Goal: Navigation & Orientation: Find specific page/section

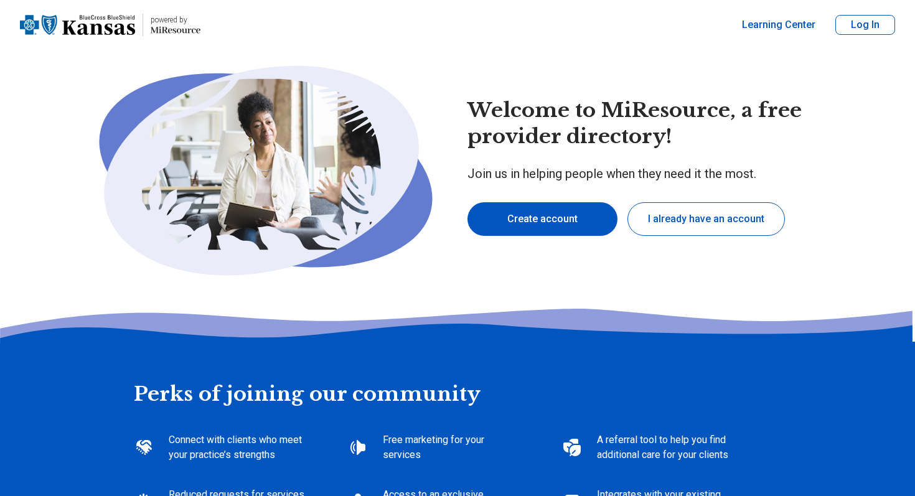
type textarea "*"
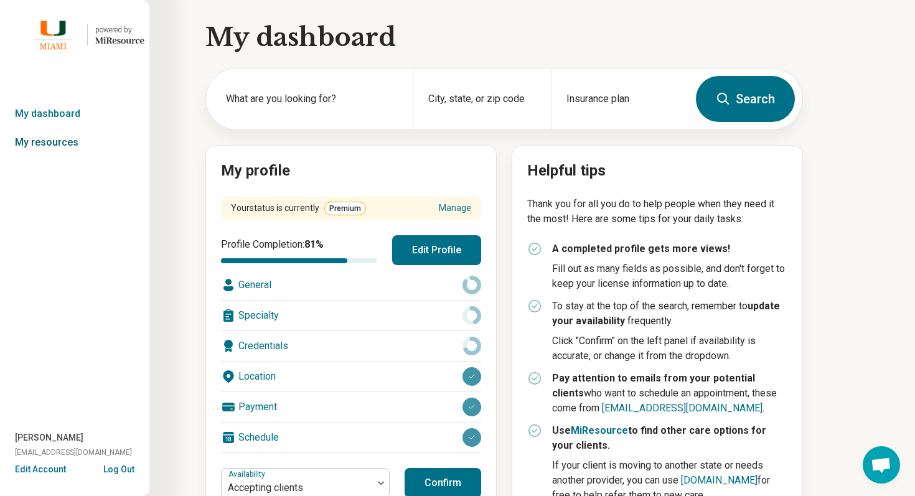
click at [76, 143] on link "My resources" at bounding box center [74, 142] width 149 height 29
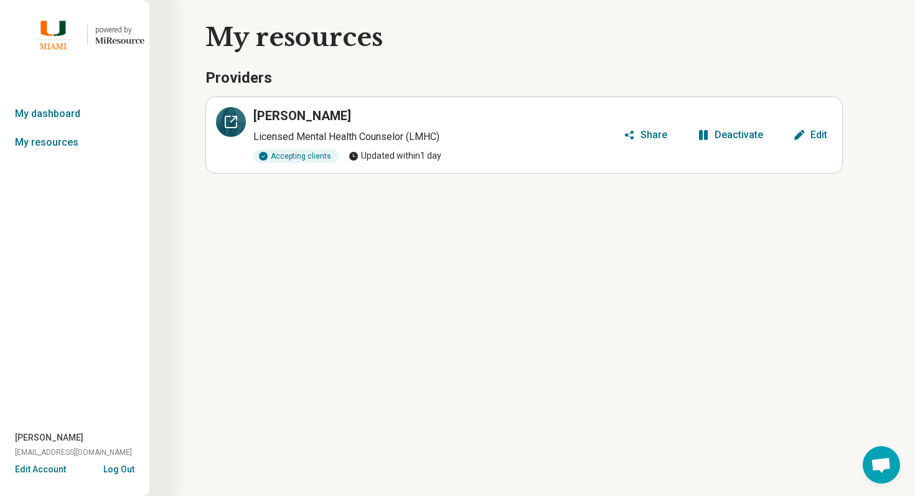
click at [234, 112] on div at bounding box center [231, 122] width 30 height 30
click at [122, 466] on button "Log Out" at bounding box center [118, 468] width 31 height 10
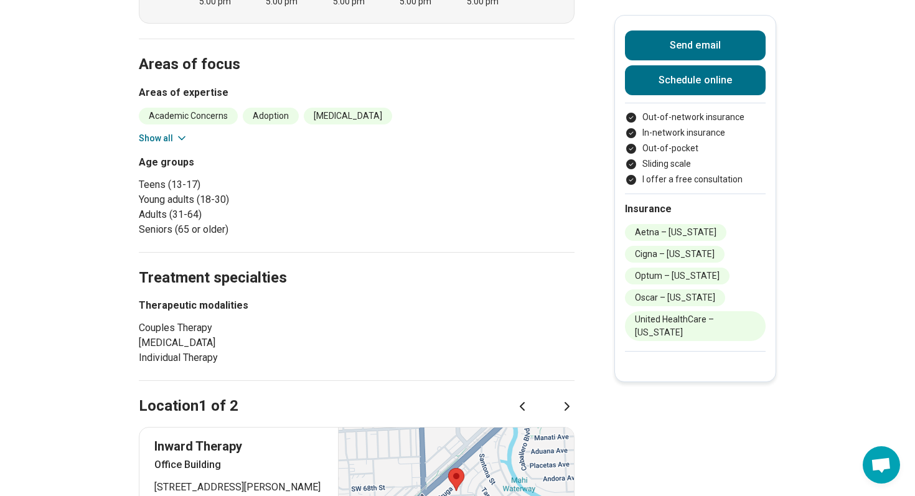
scroll to position [481, 0]
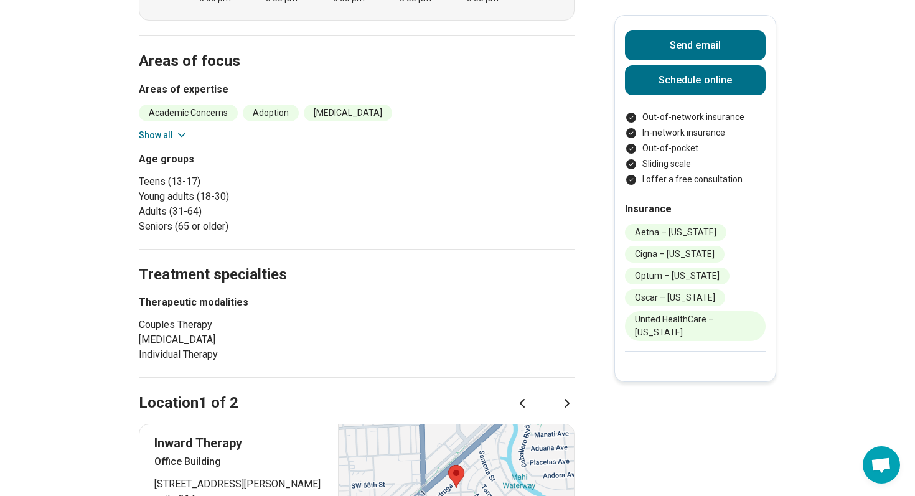
click at [185, 129] on icon at bounding box center [182, 135] width 12 height 12
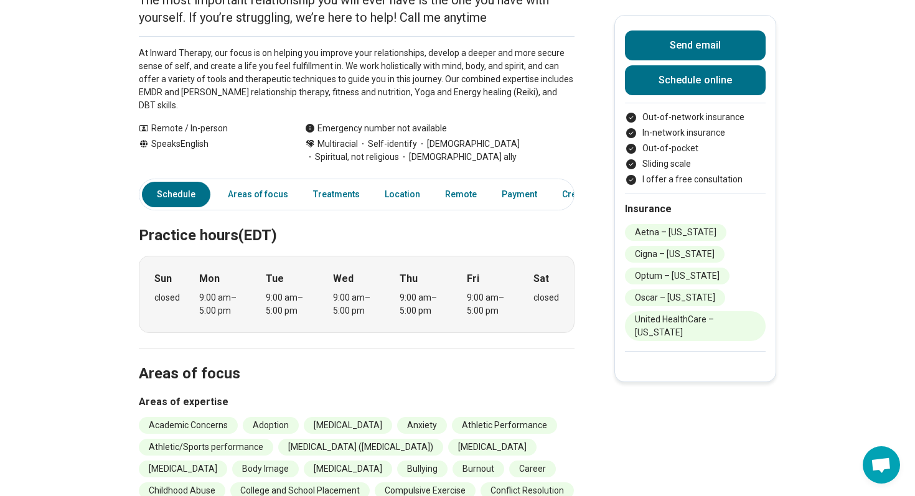
scroll to position [0, 0]
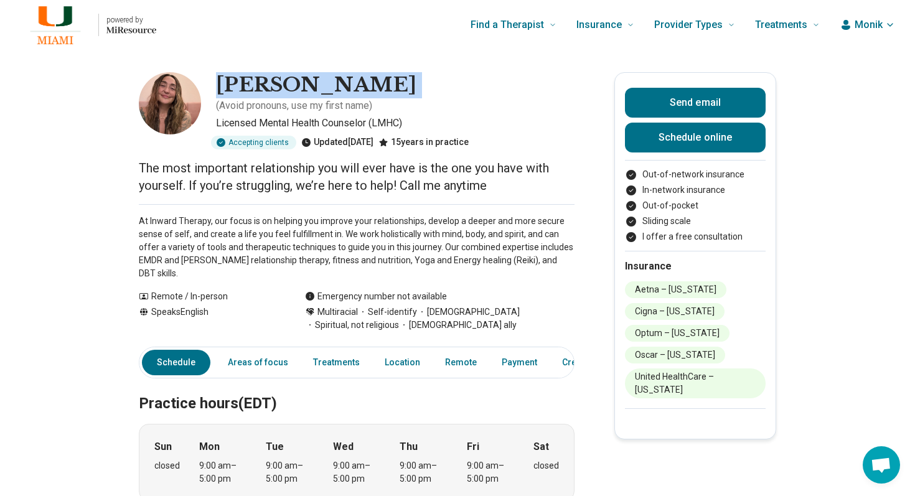
drag, startPoint x: 217, startPoint y: 87, endPoint x: 356, endPoint y: 83, distance: 138.9
click at [357, 83] on div "Monik Lopez ( Avoid pronouns, use my first name )" at bounding box center [395, 92] width 359 height 41
click at [372, 98] on p "( Avoid pronouns, use my first name )" at bounding box center [294, 105] width 156 height 15
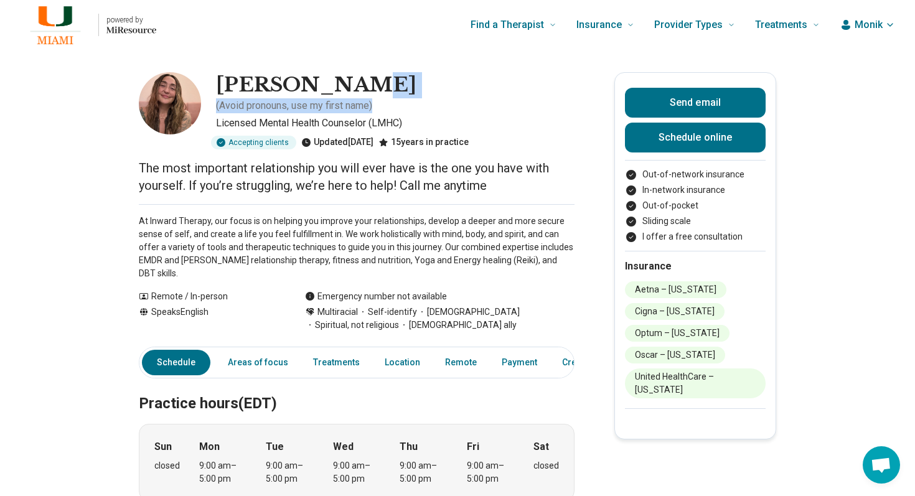
click at [357, 86] on div "Monik Lopez ( Avoid pronouns, use my first name )" at bounding box center [395, 92] width 359 height 41
click at [288, 83] on h1 "[PERSON_NAME]" at bounding box center [316, 85] width 201 height 26
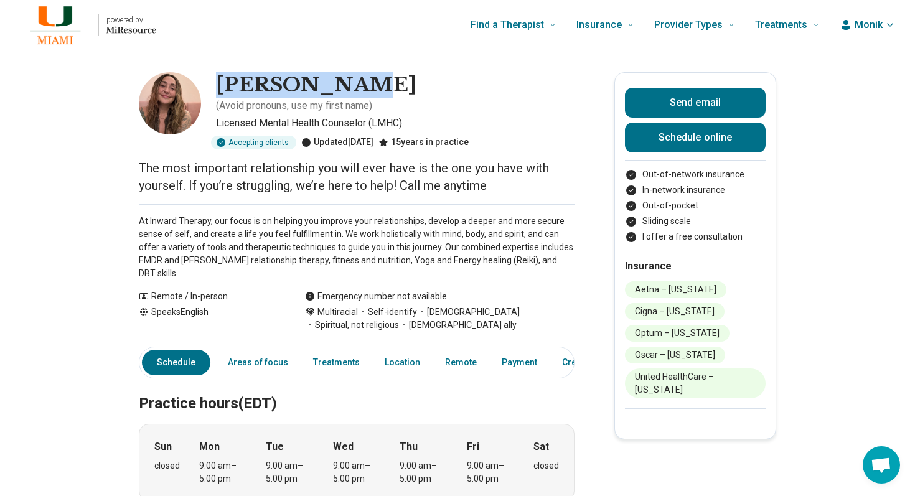
drag, startPoint x: 218, startPoint y: 82, endPoint x: 356, endPoint y: 86, distance: 138.3
click at [356, 86] on h1 "Monik Lopez" at bounding box center [316, 85] width 201 height 26
copy h1 "Monik Lopez"
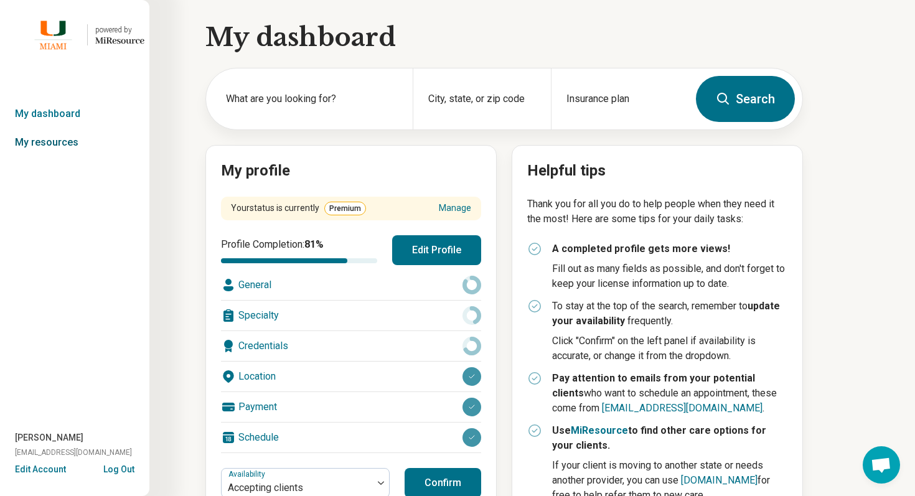
click at [74, 151] on link "My resources" at bounding box center [74, 142] width 149 height 29
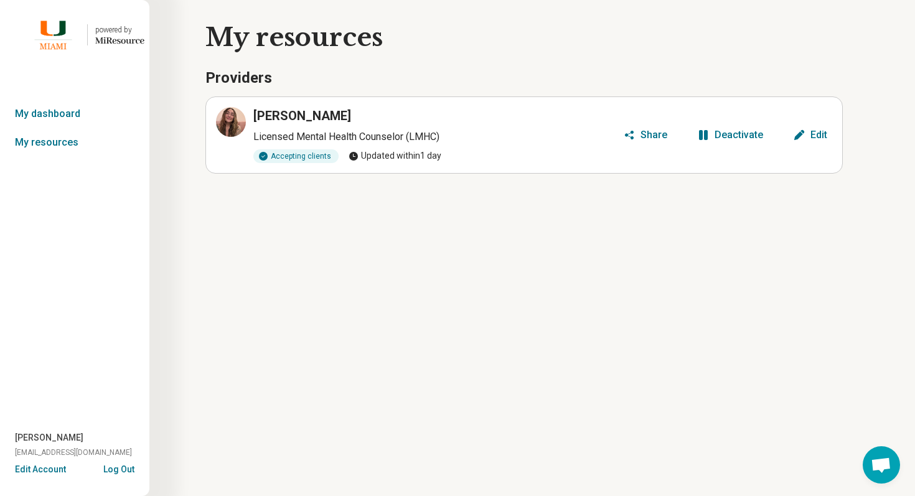
click at [49, 475] on button "Edit Account" at bounding box center [40, 469] width 51 height 13
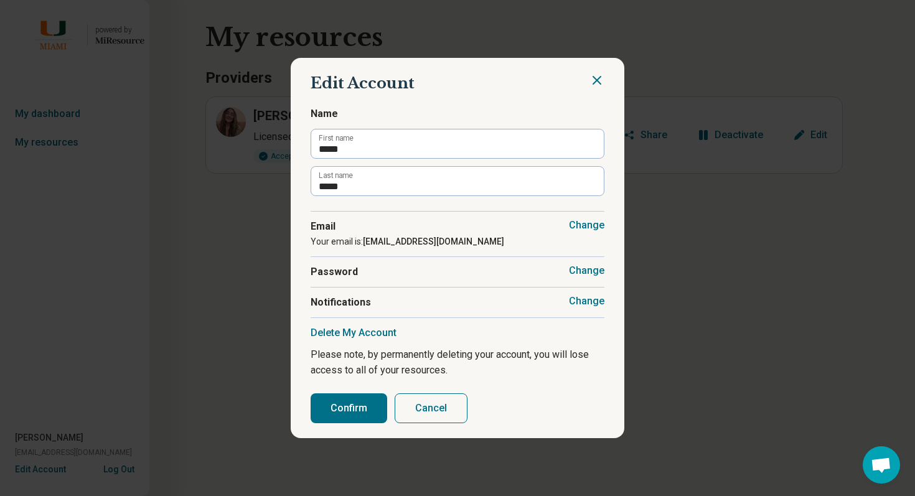
click at [575, 304] on button "Change" at bounding box center [586, 301] width 35 height 12
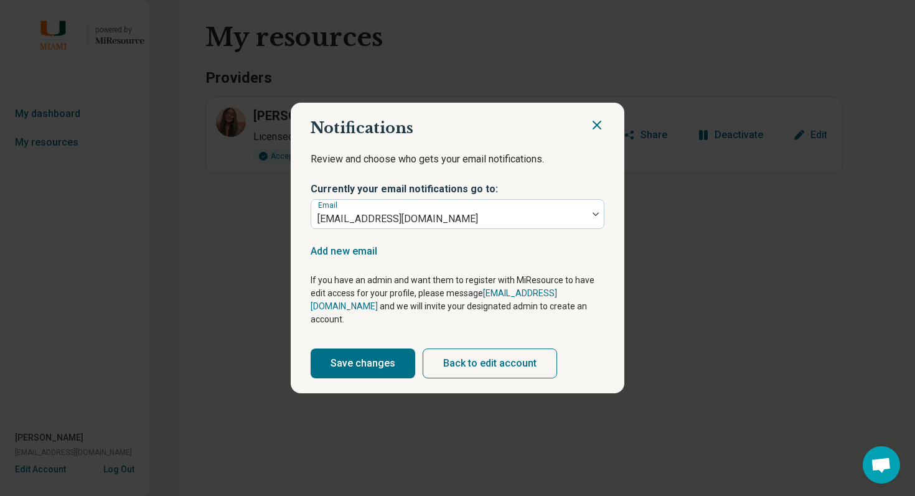
click at [583, 199] on span "Currently your email notifications go to:" at bounding box center [458, 190] width 294 height 17
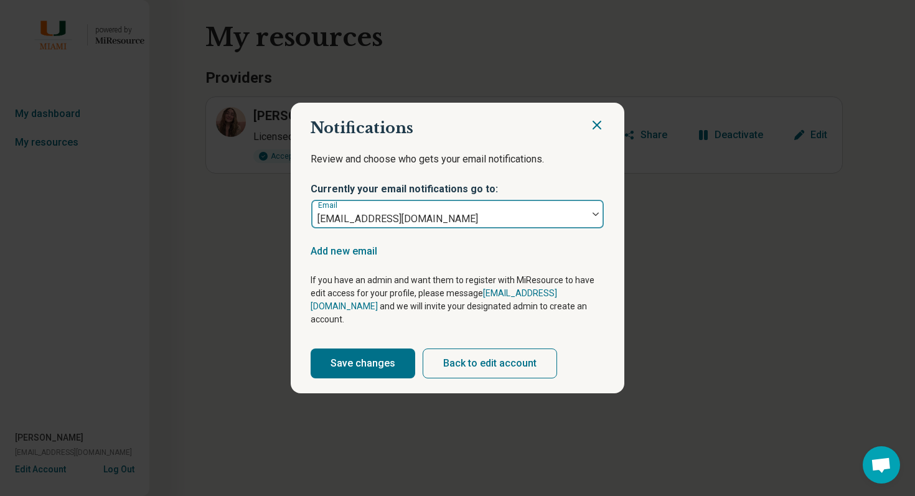
click at [595, 218] on div at bounding box center [596, 214] width 16 height 29
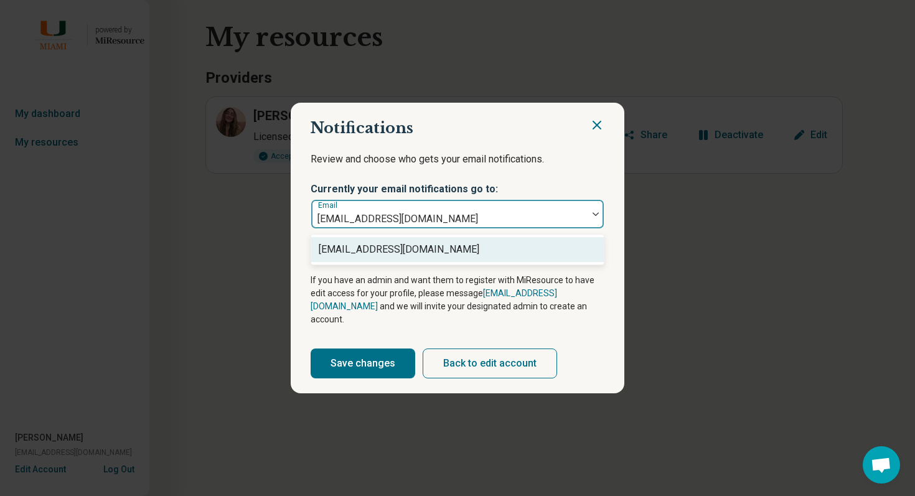
click at [598, 129] on icon "Close" at bounding box center [596, 124] width 7 height 7
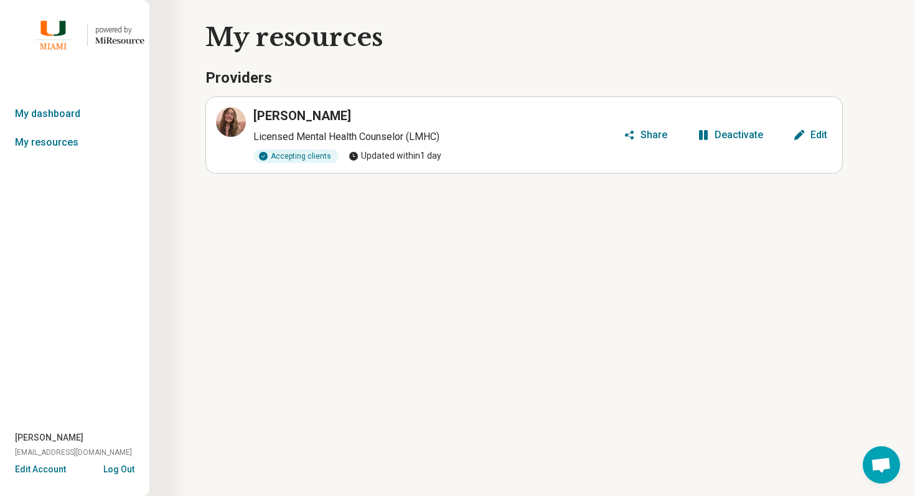
click at [116, 467] on button "Log Out" at bounding box center [118, 468] width 31 height 10
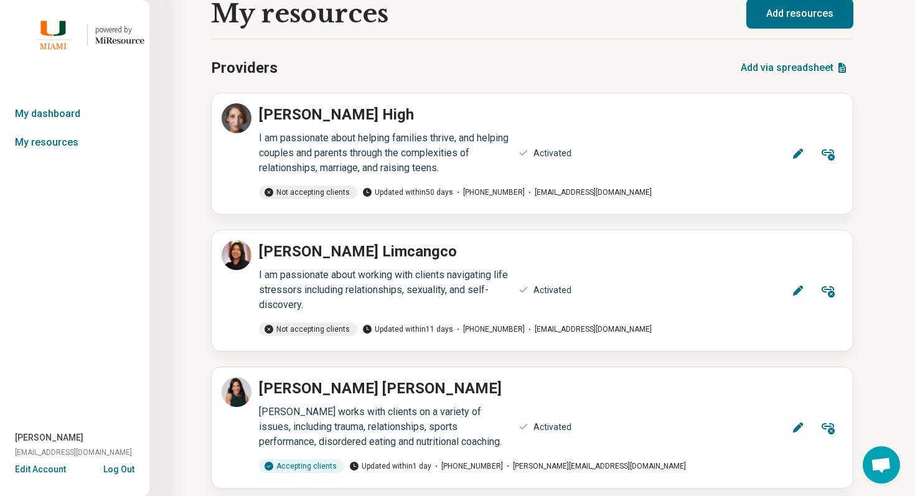
scroll to position [49, 0]
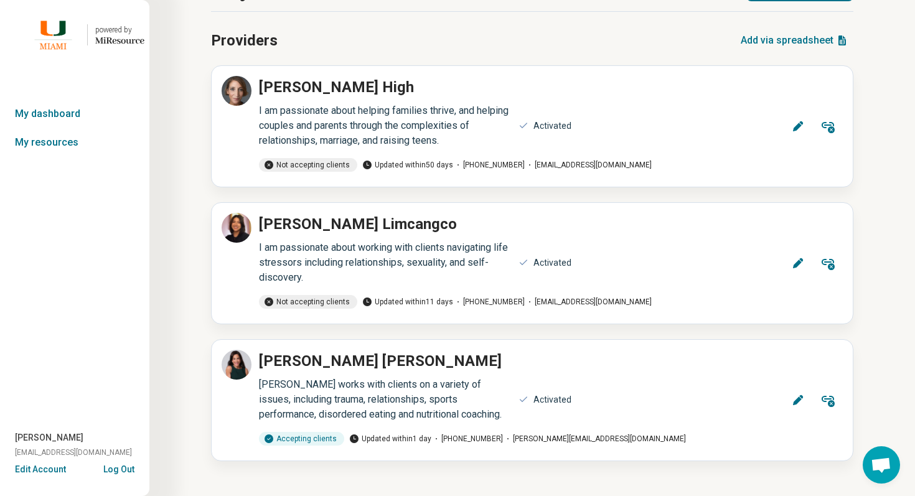
click at [124, 468] on button "Log Out" at bounding box center [118, 468] width 31 height 10
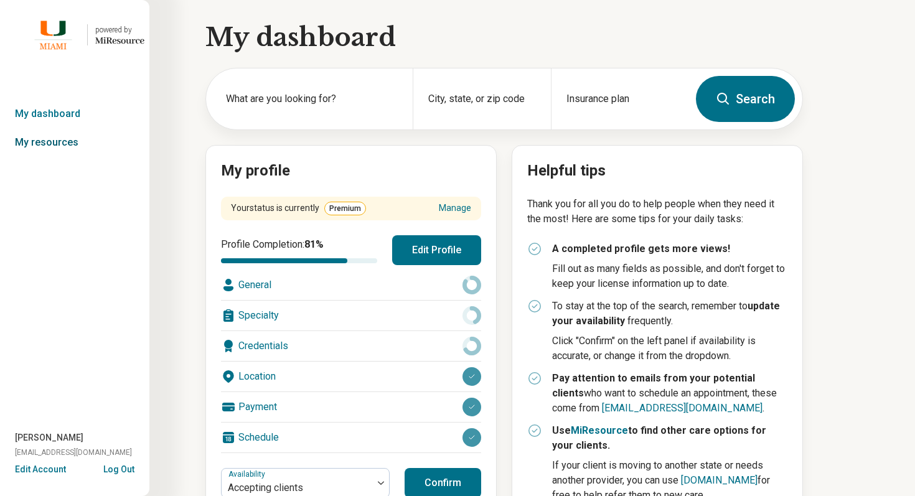
click at [86, 146] on link "My resources" at bounding box center [74, 142] width 149 height 29
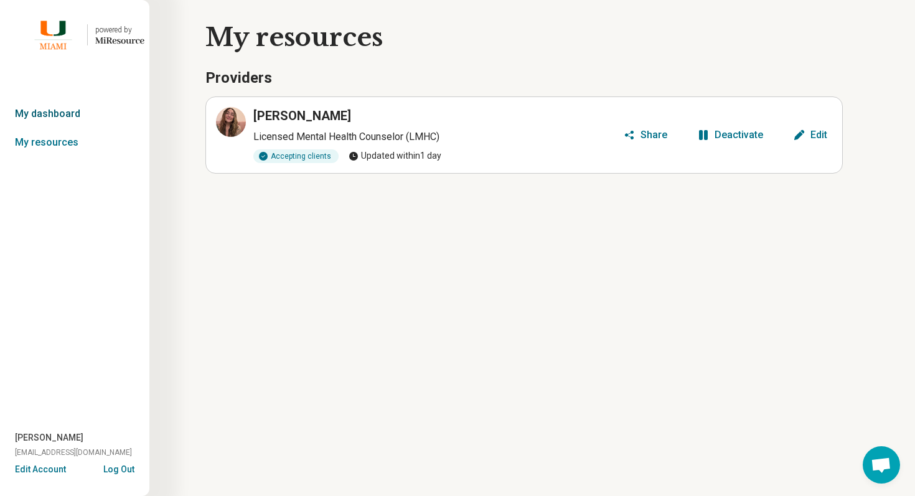
click at [80, 113] on link "My dashboard" at bounding box center [74, 114] width 149 height 29
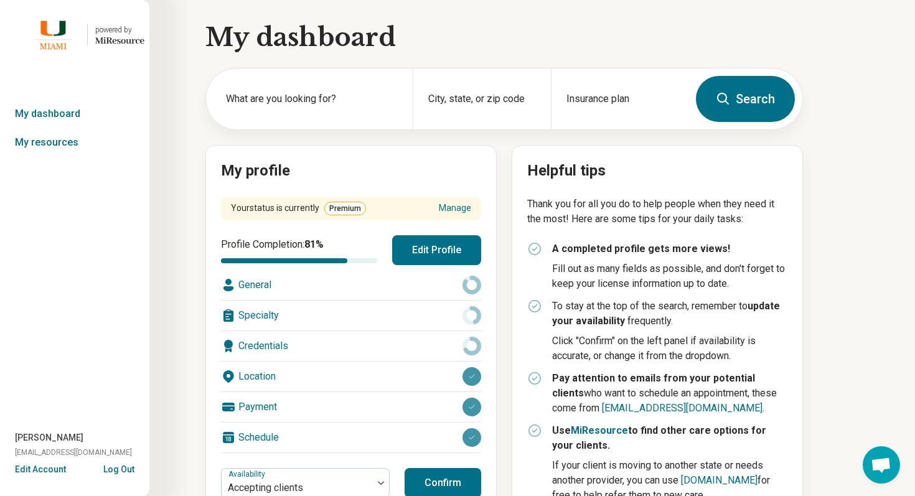
click at [449, 253] on button "Edit Profile" at bounding box center [436, 250] width 89 height 30
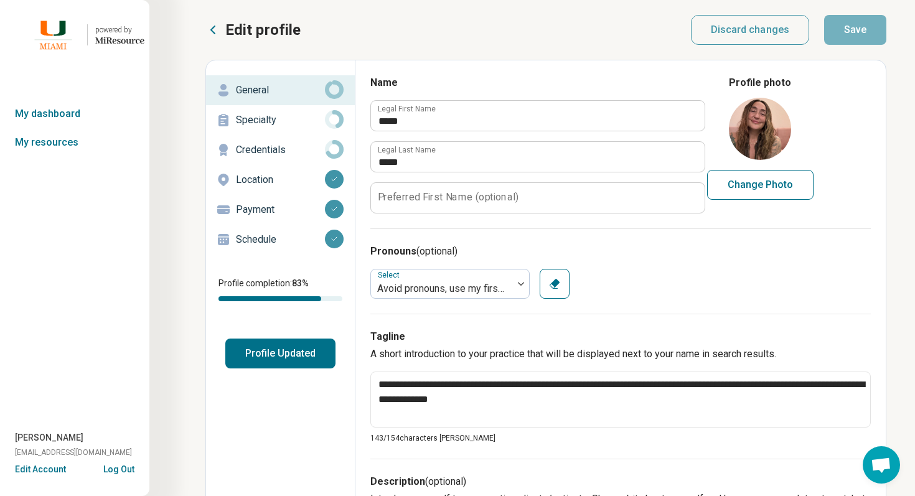
click at [286, 127] on p "Specialty" at bounding box center [280, 120] width 89 height 15
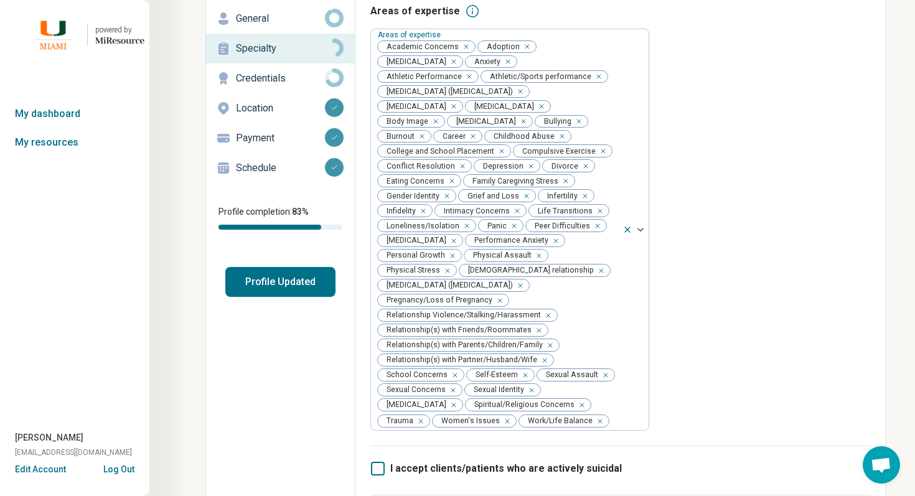
scroll to position [69, 0]
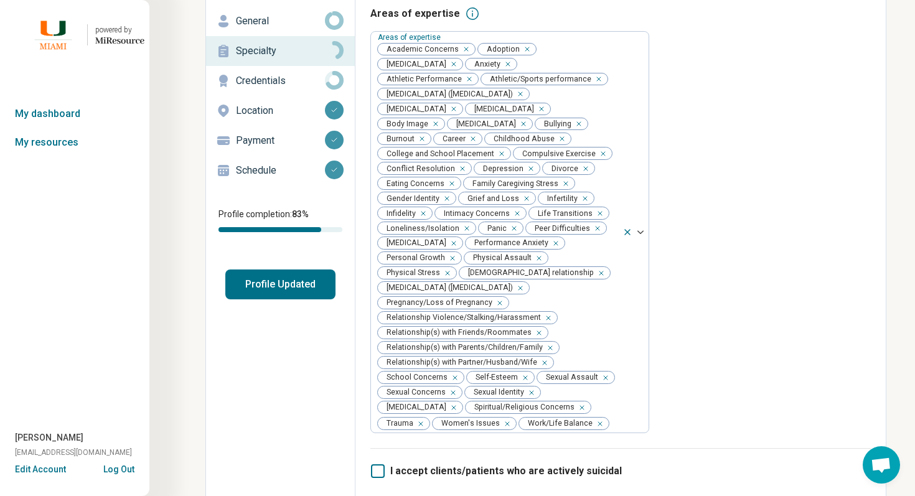
click at [126, 471] on button "Log Out" at bounding box center [118, 468] width 31 height 10
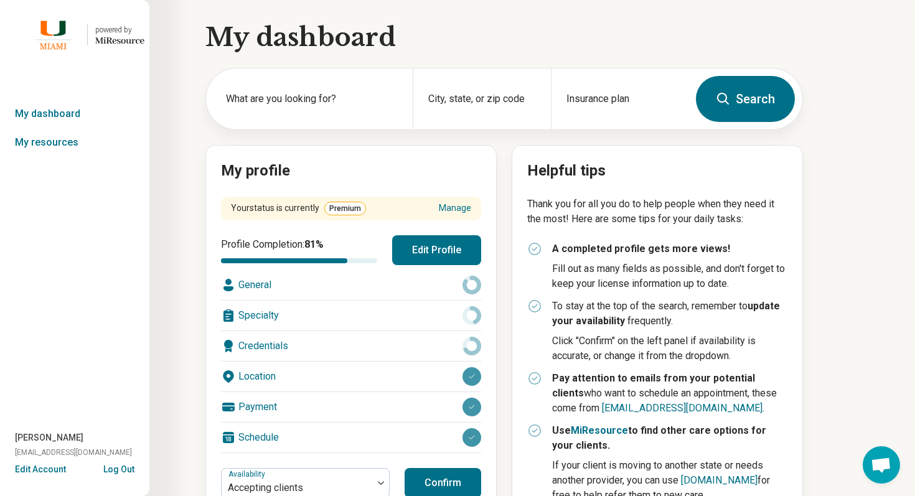
click at [417, 256] on button "Edit Profile" at bounding box center [436, 250] width 89 height 30
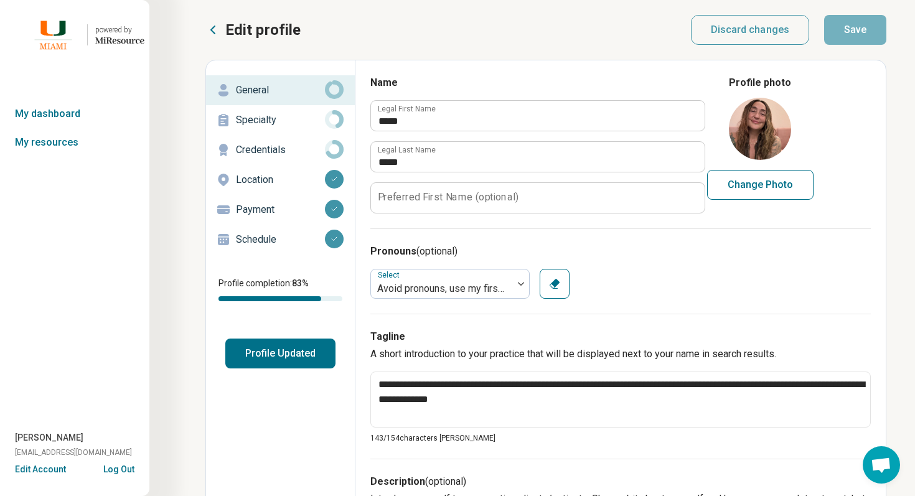
click at [280, 112] on div "Specialty" at bounding box center [280, 120] width 129 height 20
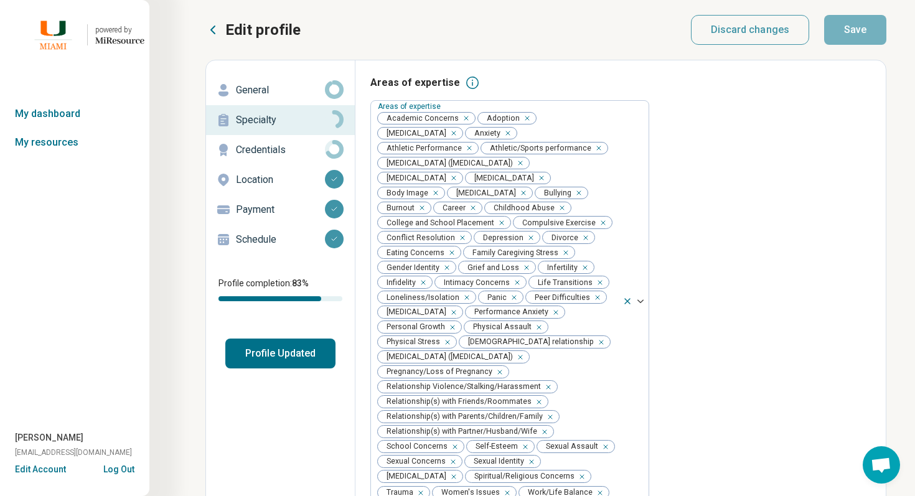
click at [120, 464] on button "Log Out" at bounding box center [118, 468] width 31 height 10
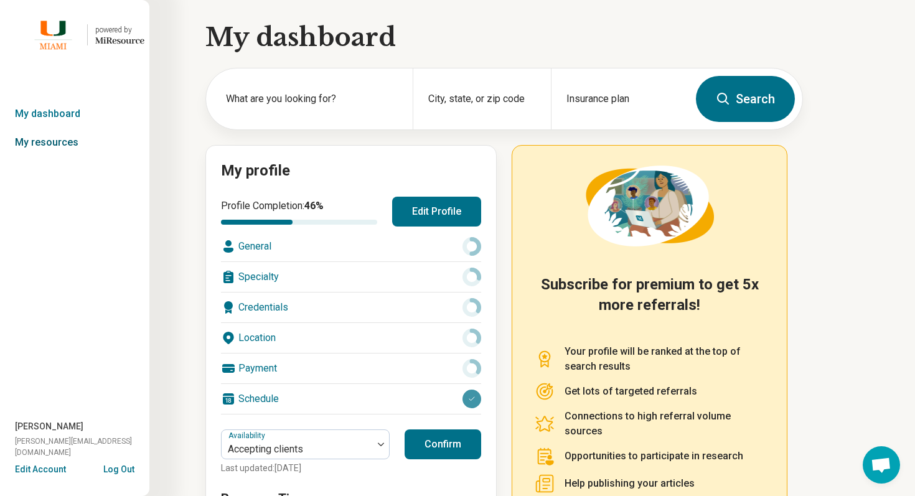
click at [24, 140] on link "My resources" at bounding box center [74, 142] width 149 height 29
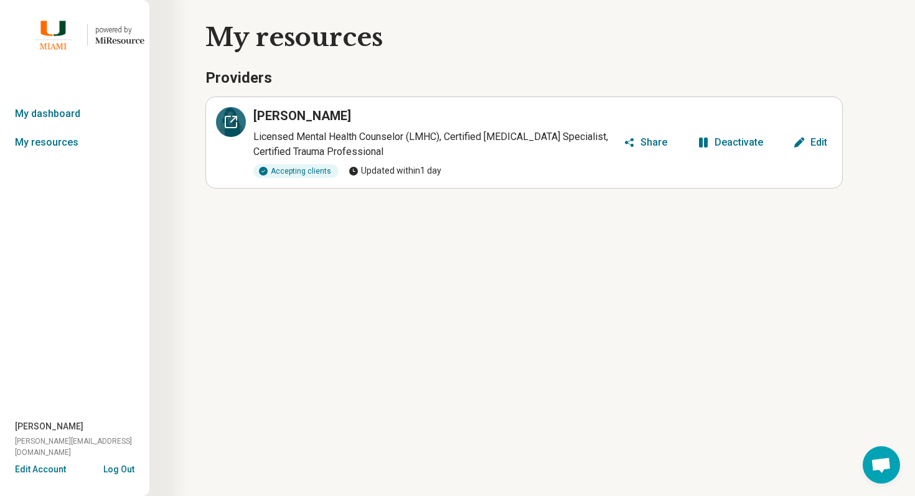
click at [229, 121] on icon at bounding box center [231, 122] width 15 height 15
click at [124, 468] on button "Log Out" at bounding box center [118, 468] width 31 height 10
